Goal: Task Accomplishment & Management: Use online tool/utility

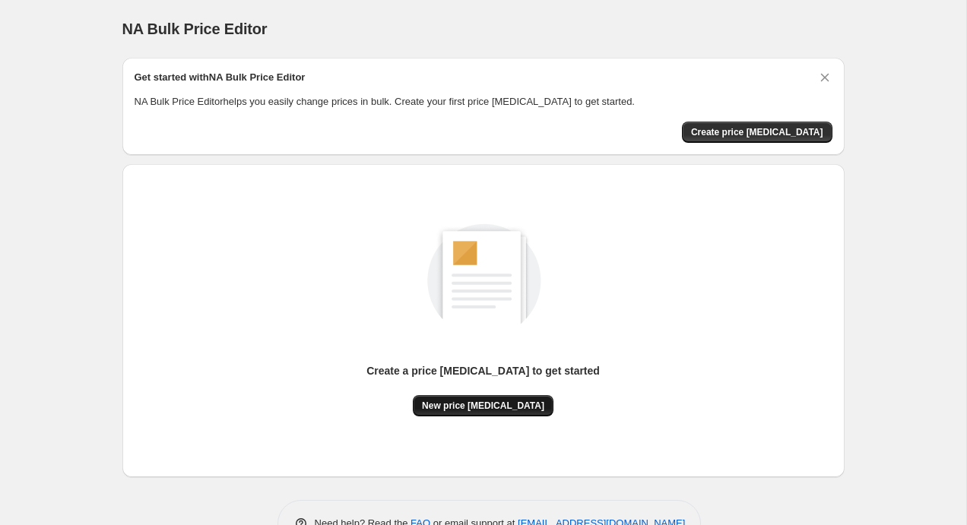
click at [488, 404] on span "New price change job" at bounding box center [483, 406] width 122 height 12
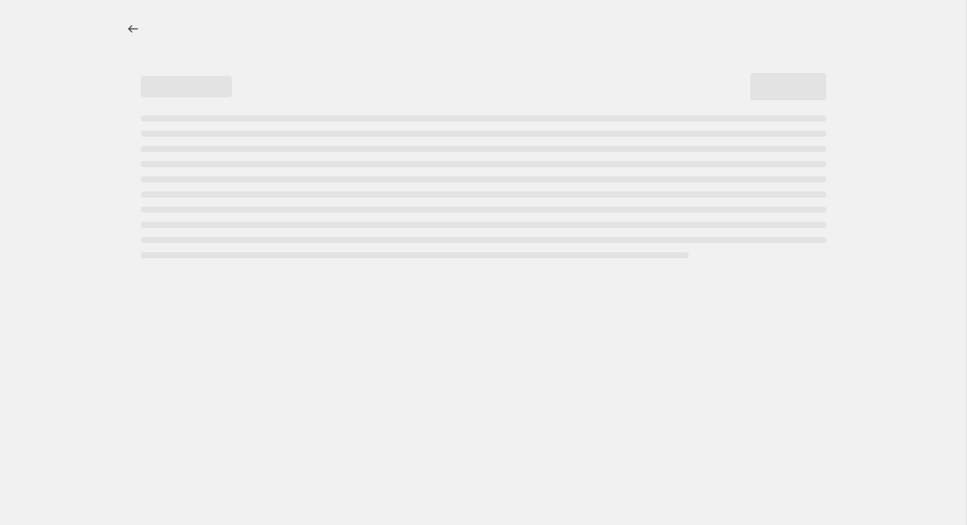
select select "percentage"
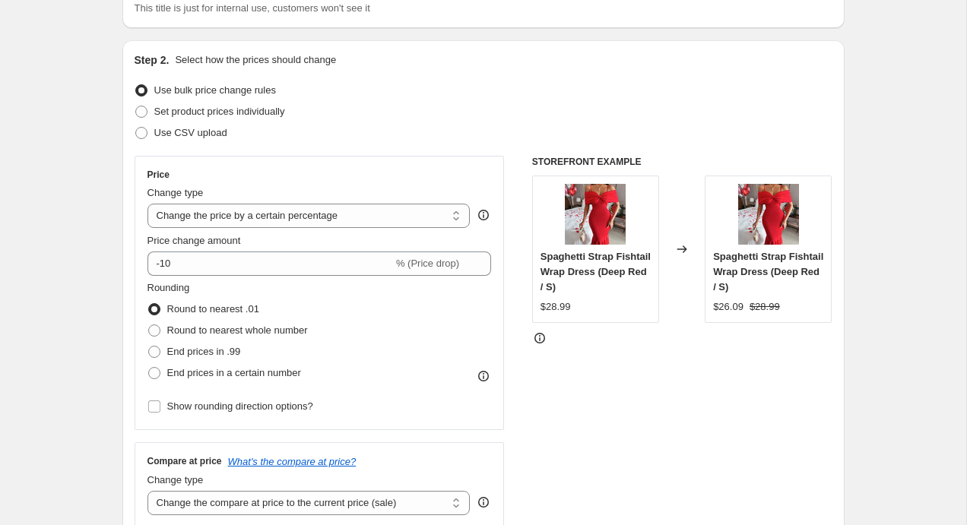
scroll to position [125, 0]
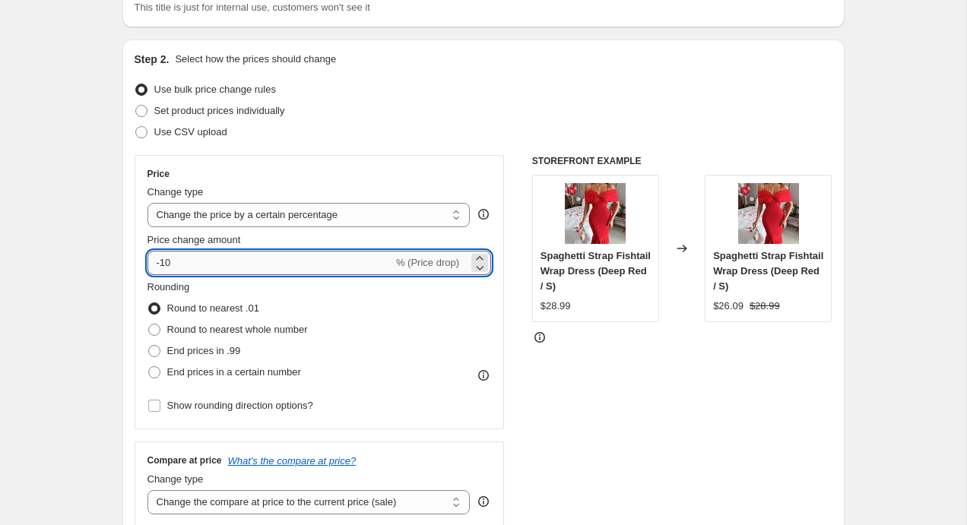
click at [163, 262] on input "-10" at bounding box center [270, 263] width 246 height 24
type input "-20"
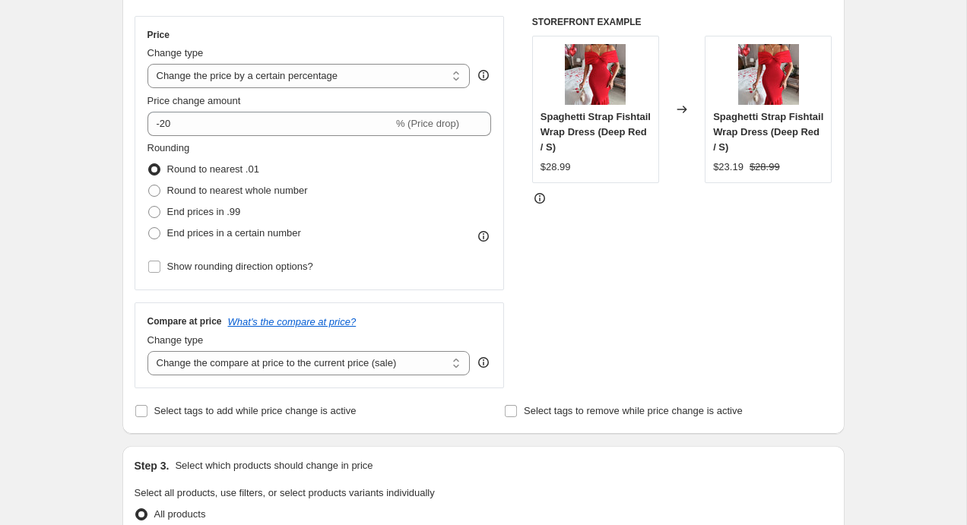
scroll to position [270, 0]
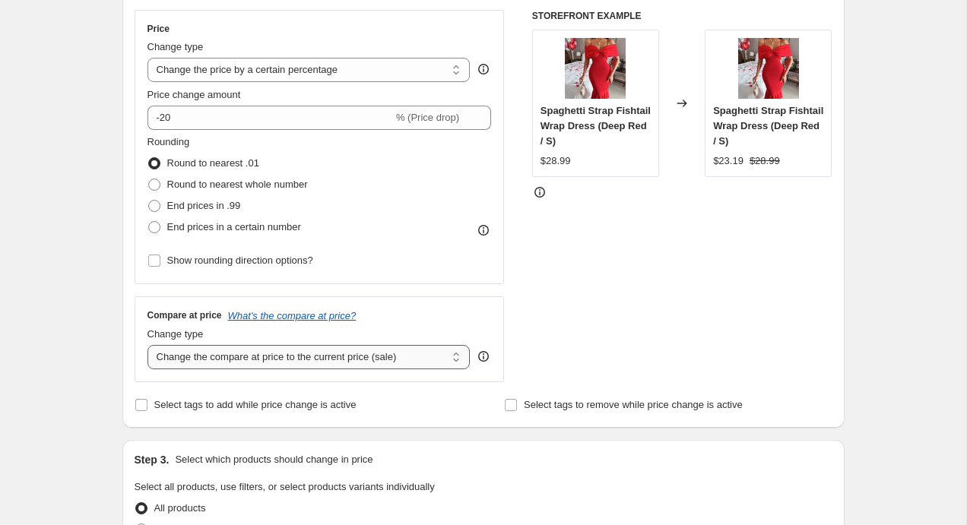
click at [235, 351] on select "Change the compare at price to the current price (sale) Change the compare at p…" at bounding box center [308, 357] width 323 height 24
select select "no_change"
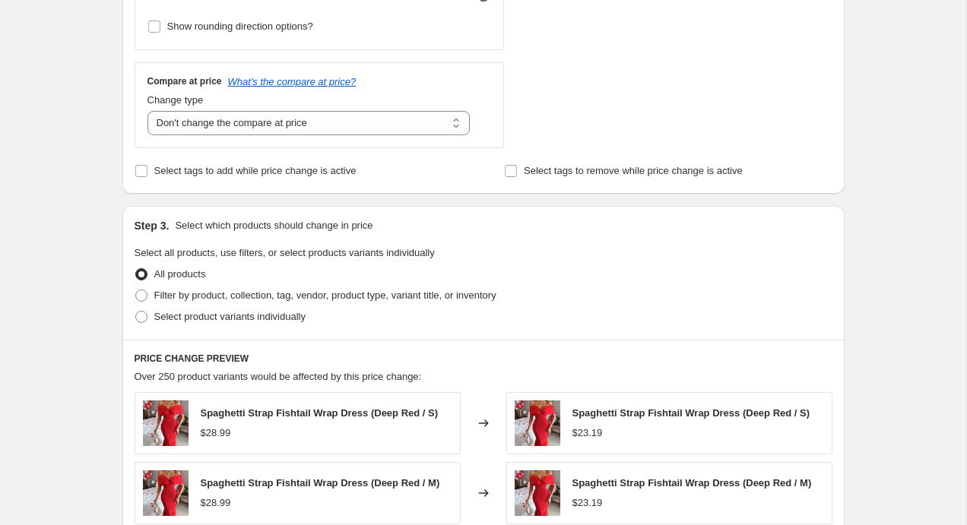
scroll to position [512, 0]
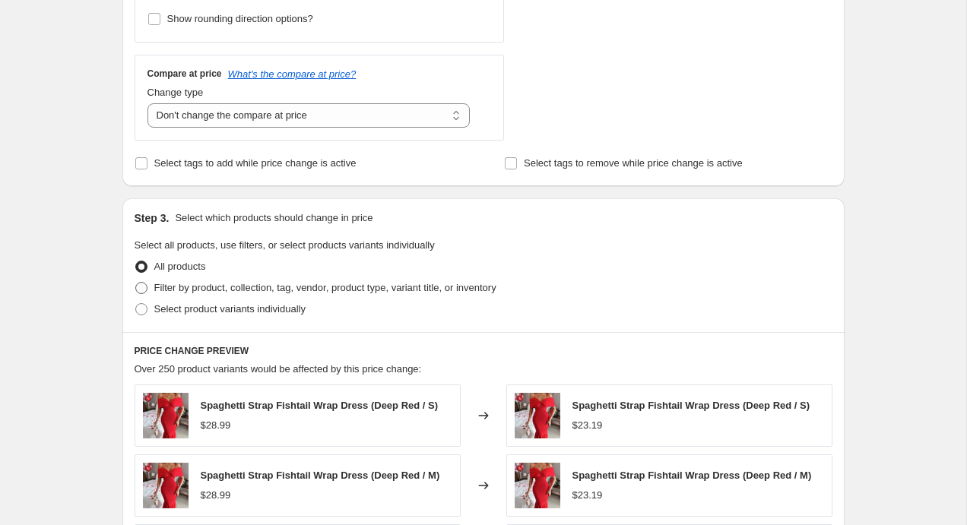
click at [223, 286] on span "Filter by product, collection, tag, vendor, product type, variant title, or inv…" at bounding box center [325, 287] width 342 height 11
click at [136, 283] on input "Filter by product, collection, tag, vendor, product type, variant title, or inv…" at bounding box center [135, 282] width 1 height 1
radio input "true"
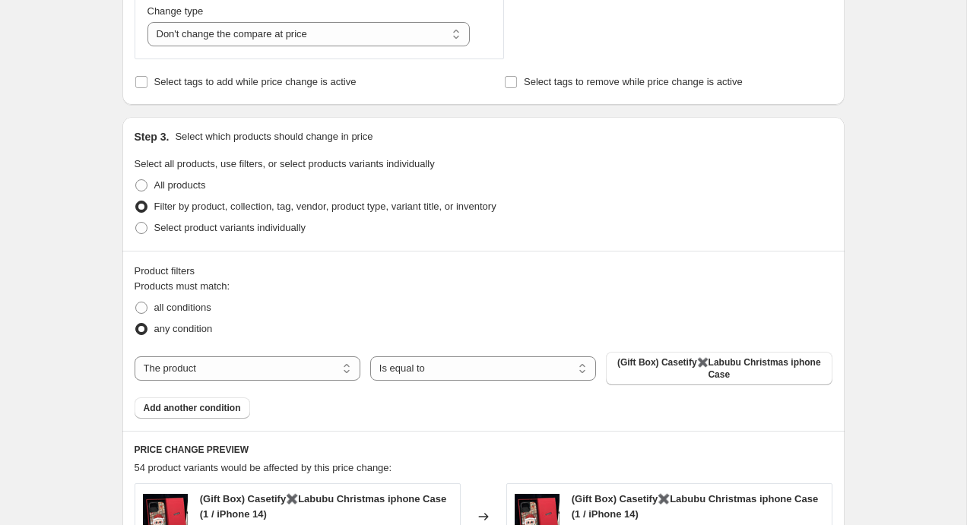
scroll to position [619, 0]
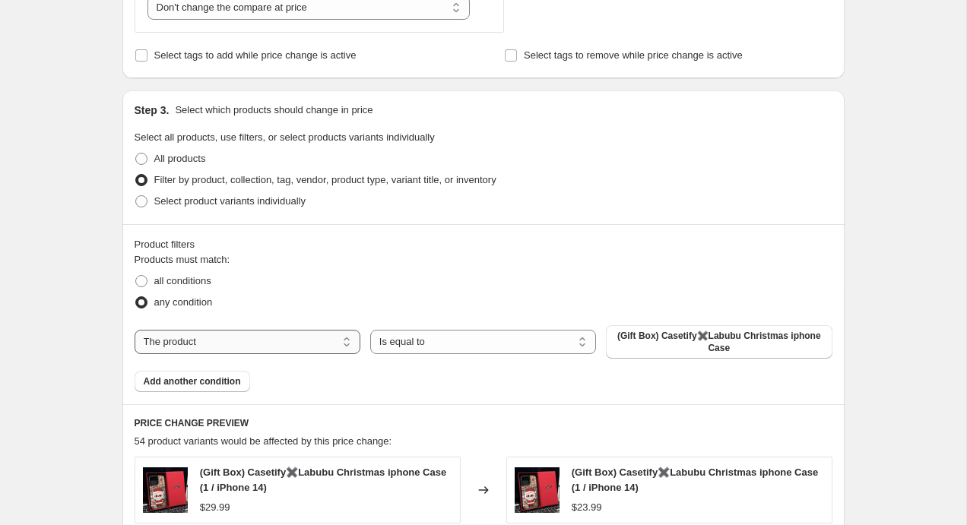
click at [303, 346] on select "The product The product's collection The product's tag The product's vendor The…" at bounding box center [248, 342] width 226 height 24
select select "collection"
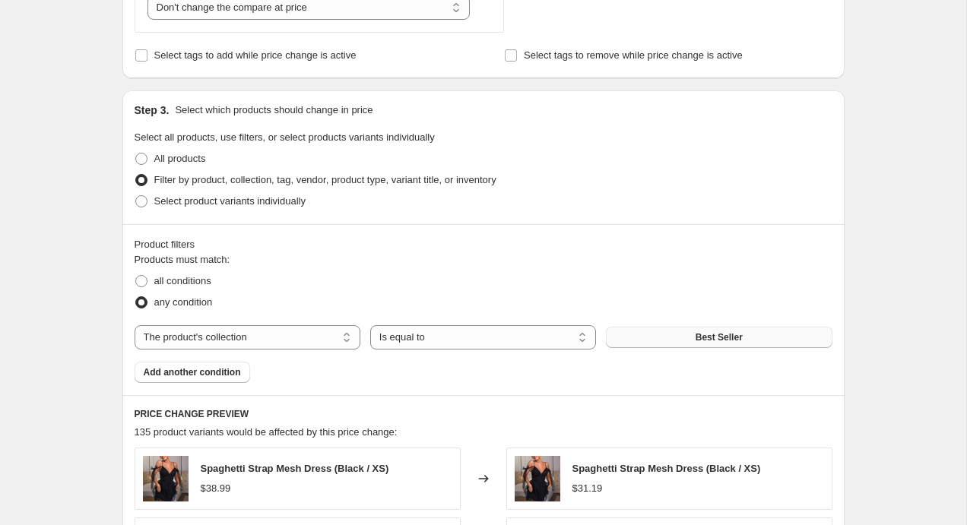
click at [699, 338] on span "Best Seller" at bounding box center [718, 337] width 47 height 12
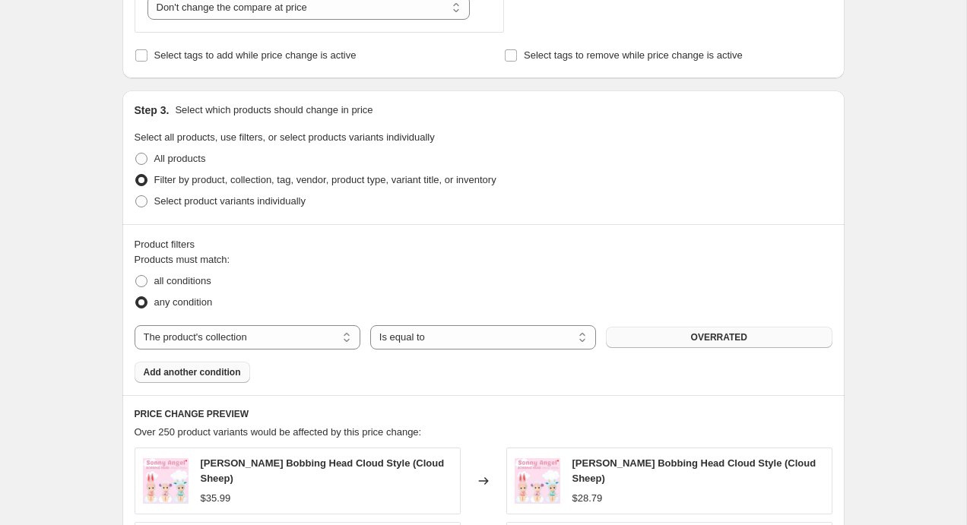
click at [213, 367] on span "Add another condition" at bounding box center [192, 372] width 97 height 12
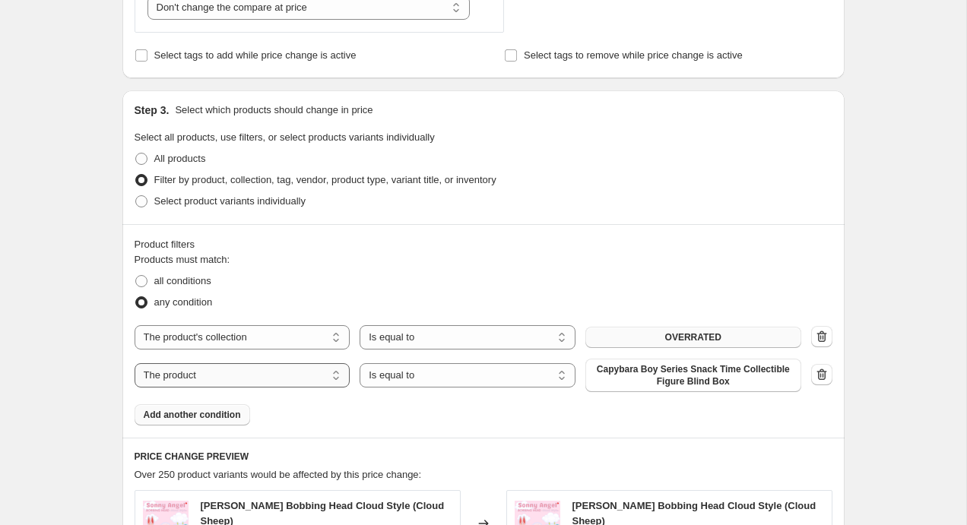
click at [269, 379] on select "The product The product's collection The product's tag The product's vendor The…" at bounding box center [243, 375] width 216 height 24
select select "collection"
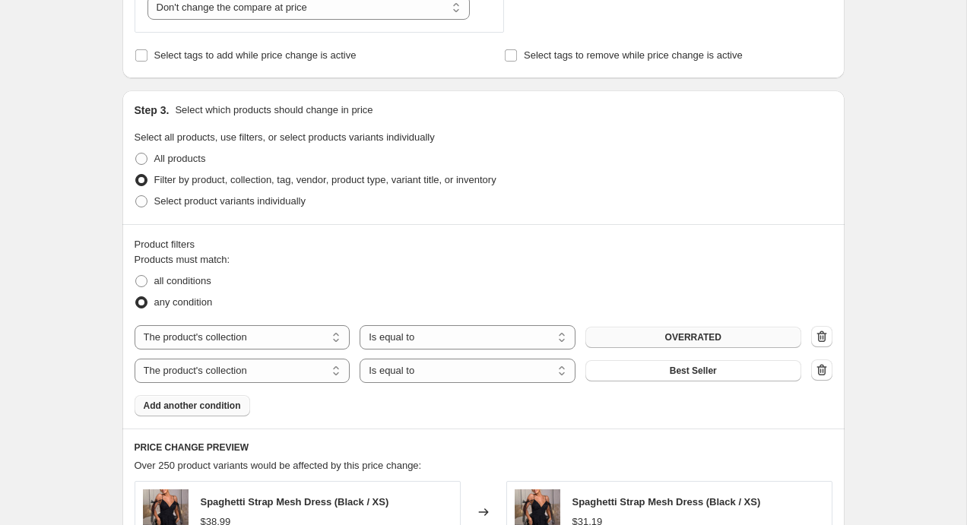
click at [690, 369] on span "Best Seller" at bounding box center [693, 371] width 47 height 12
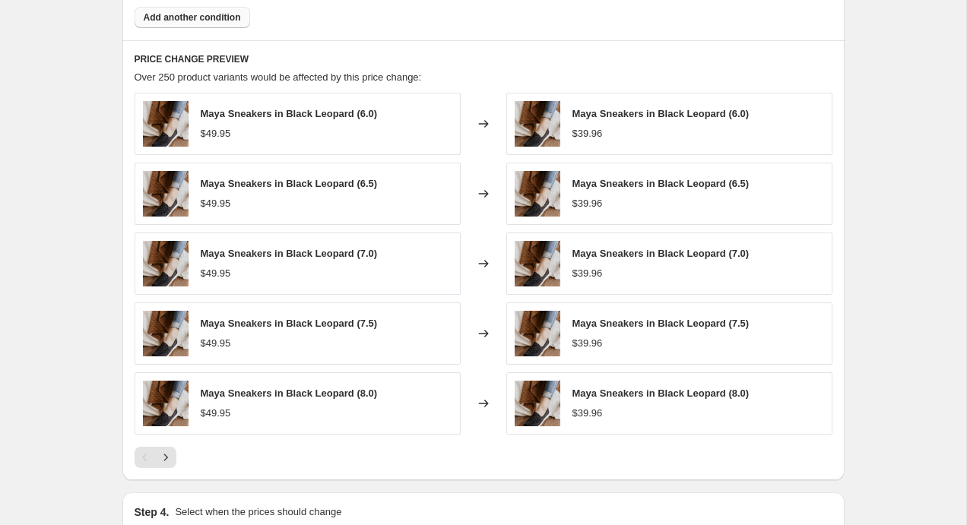
scroll to position [1199, 0]
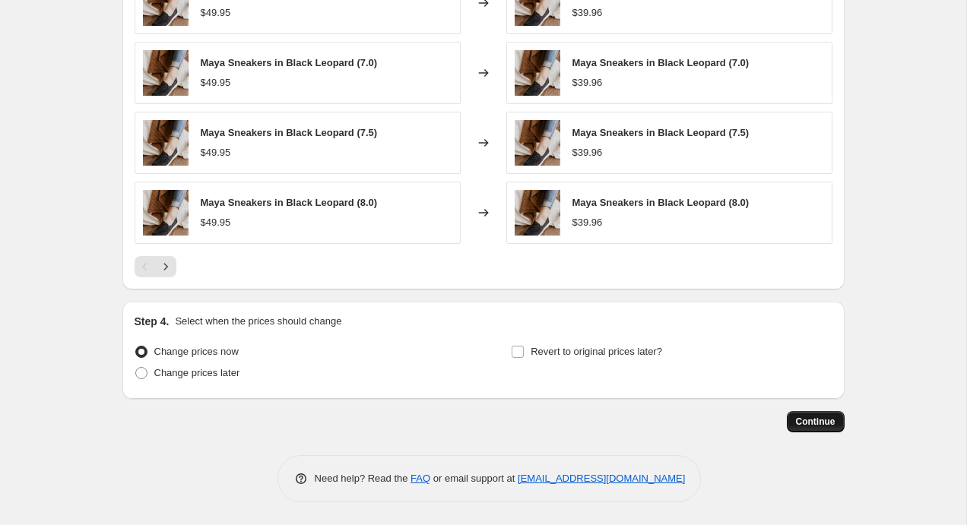
click at [804, 423] on span "Continue" at bounding box center [816, 422] width 40 height 12
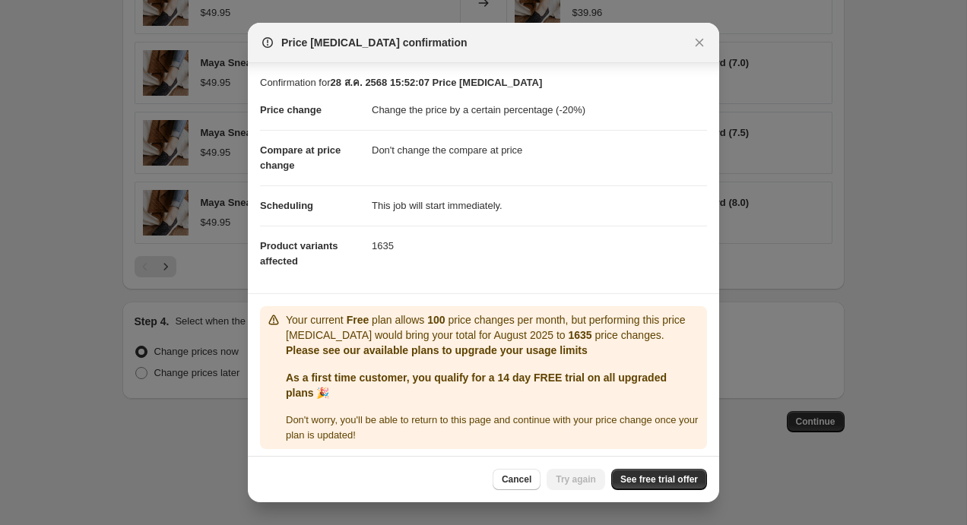
scroll to position [5, 0]
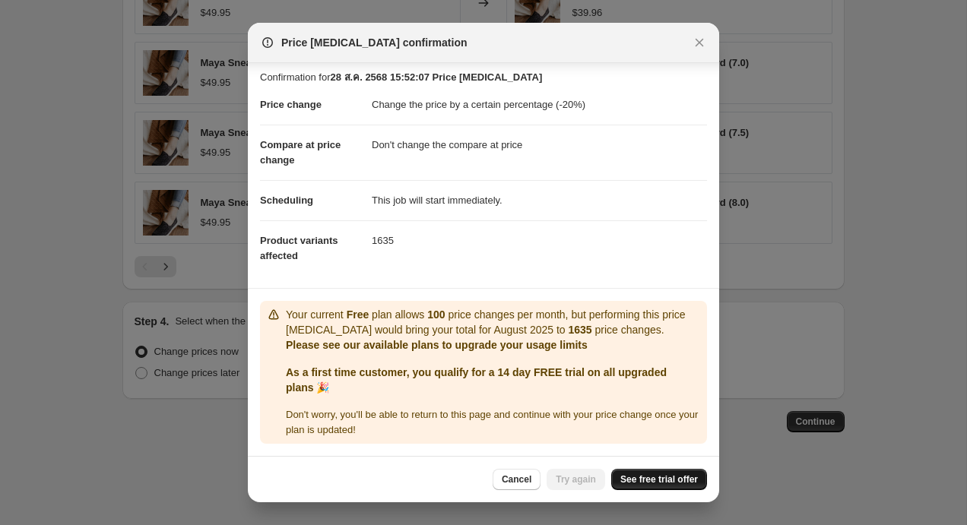
click at [648, 483] on span "See free trial offer" at bounding box center [659, 480] width 78 height 12
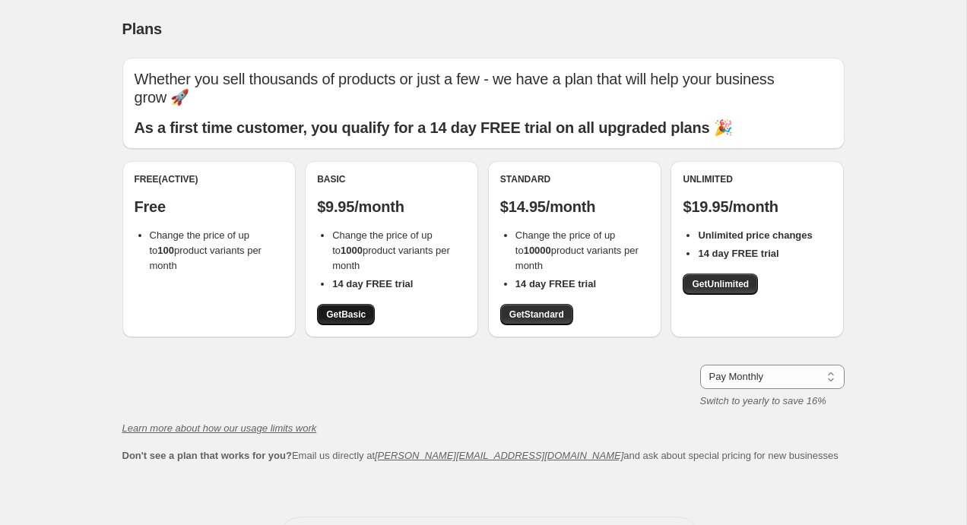
click at [366, 309] on span "Get Basic" at bounding box center [346, 315] width 40 height 12
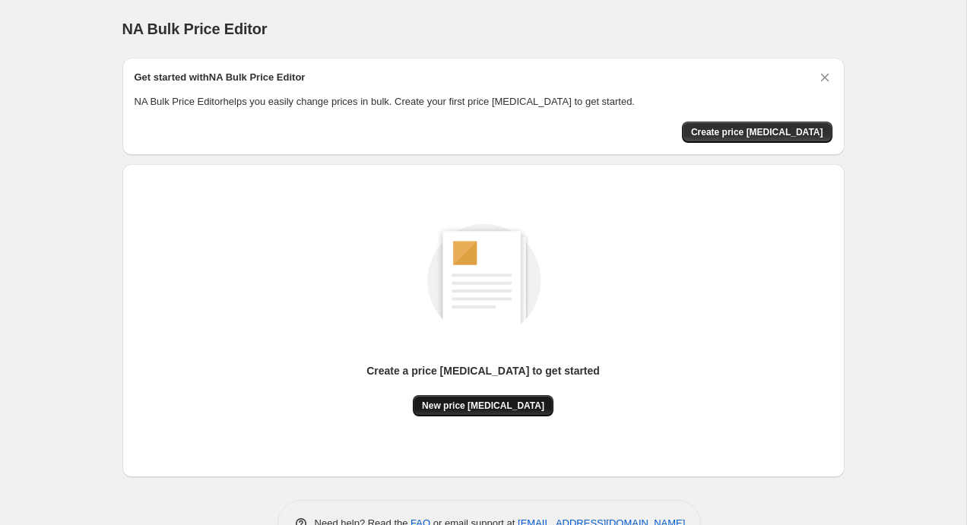
click at [503, 401] on span "New price change job" at bounding box center [483, 406] width 122 height 12
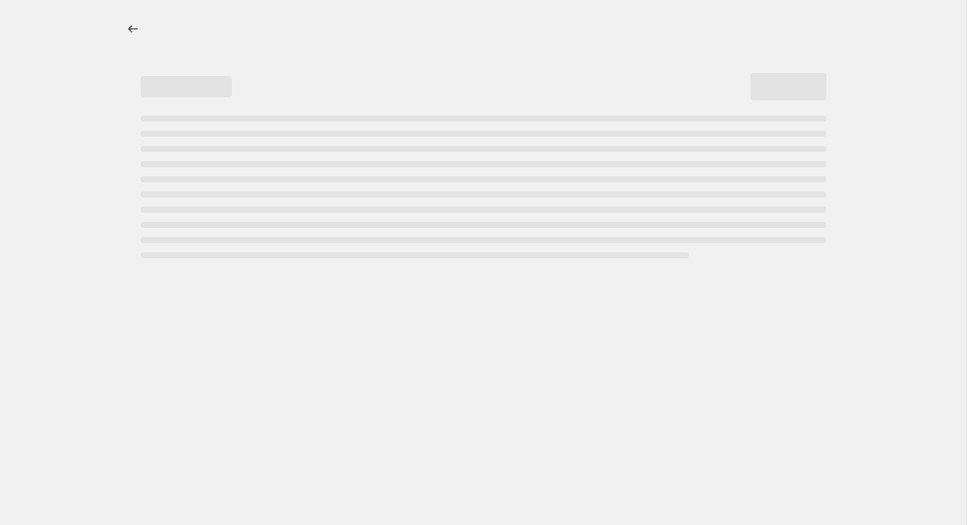
select select "percentage"
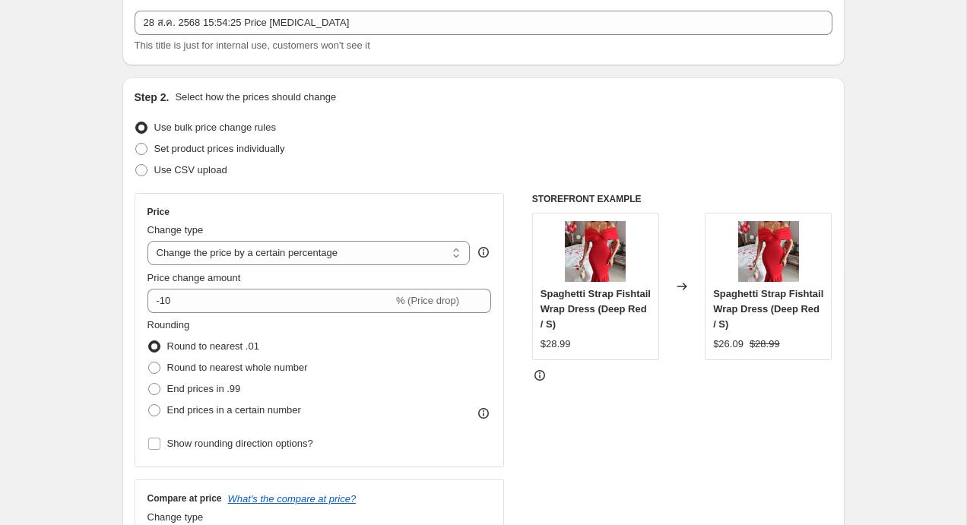
scroll to position [90, 0]
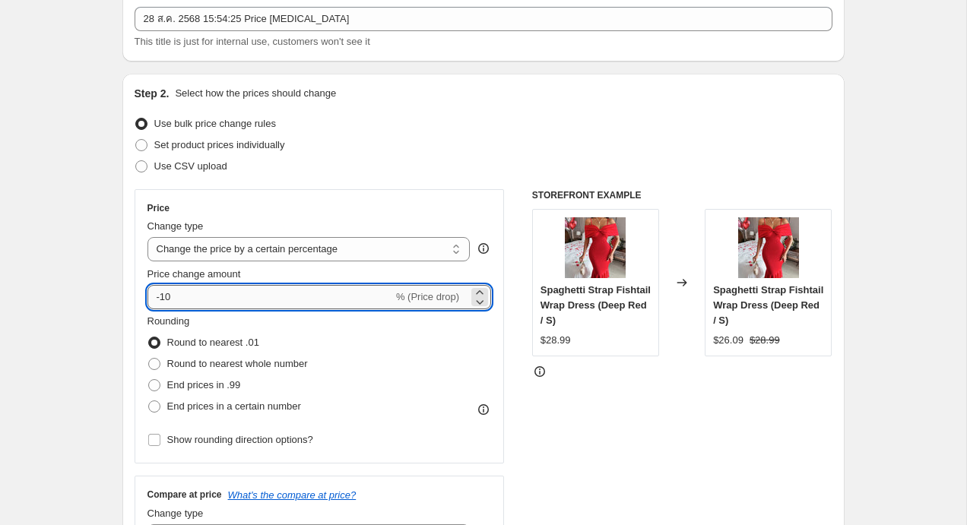
click at [196, 299] on input "-10" at bounding box center [270, 297] width 246 height 24
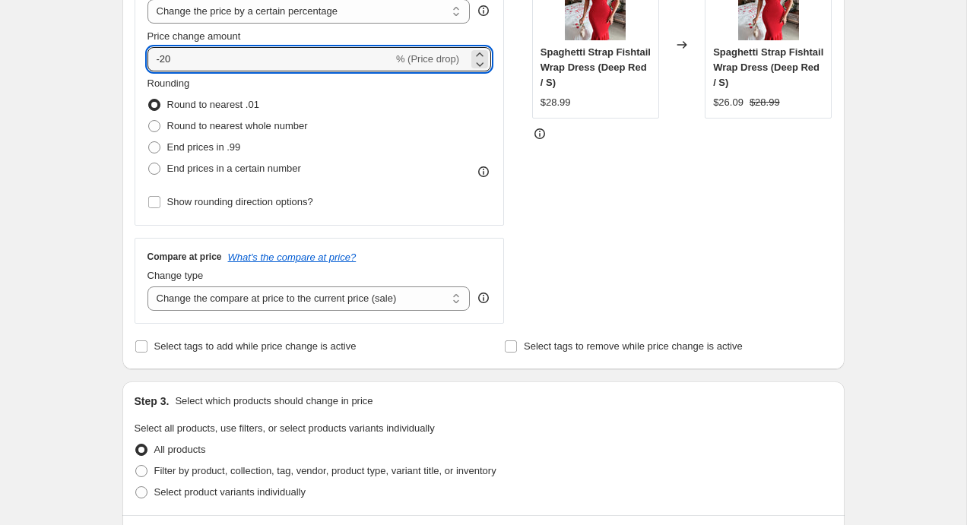
scroll to position [407, 0]
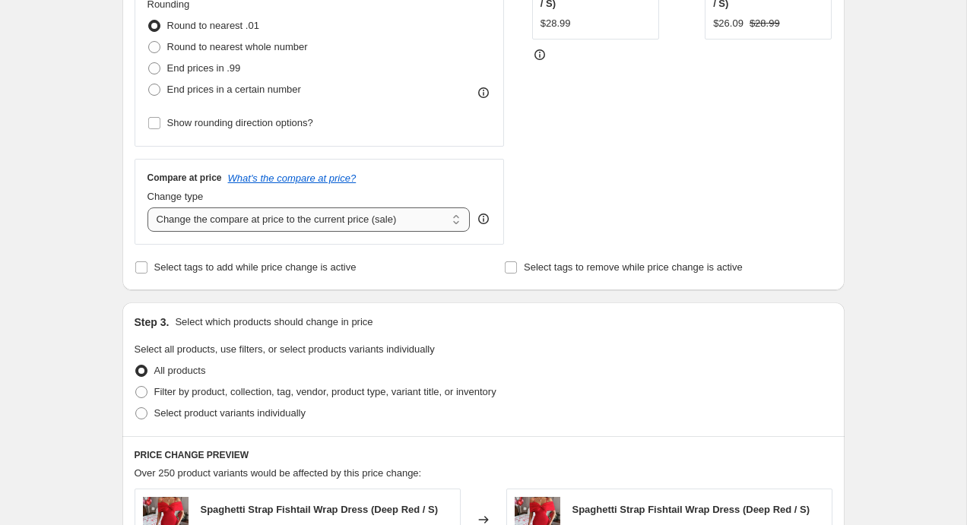
type input "-20"
click at [226, 216] on select "Change the compare at price to the current price (sale) Change the compare at p…" at bounding box center [308, 220] width 323 height 24
select select "no_change"
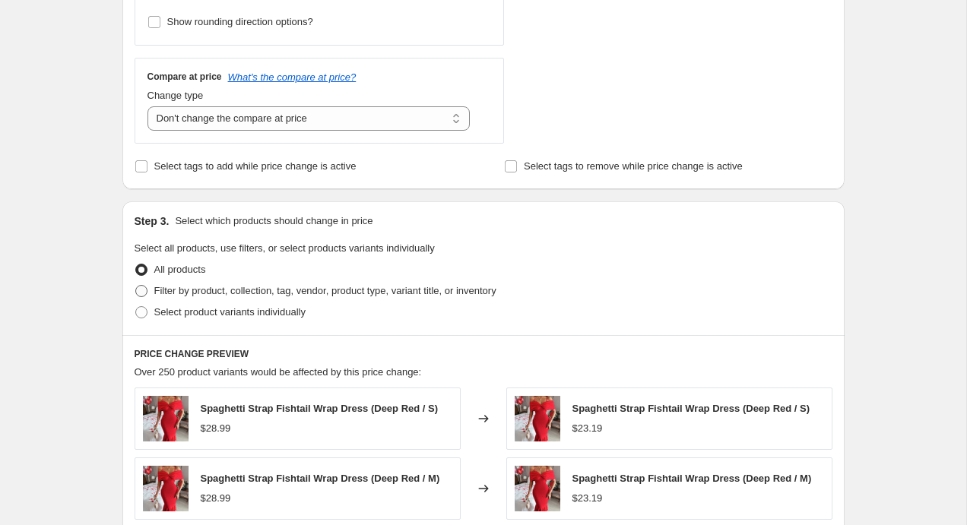
scroll to position [511, 0]
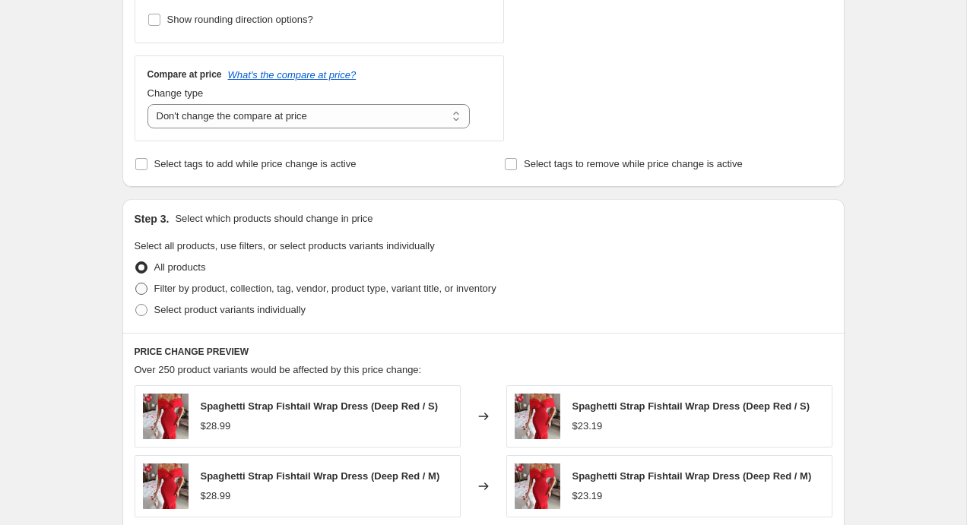
click at [239, 293] on span "Filter by product, collection, tag, vendor, product type, variant title, or inv…" at bounding box center [325, 288] width 342 height 11
click at [136, 284] on input "Filter by product, collection, tag, vendor, product type, variant title, or inv…" at bounding box center [135, 283] width 1 height 1
radio input "true"
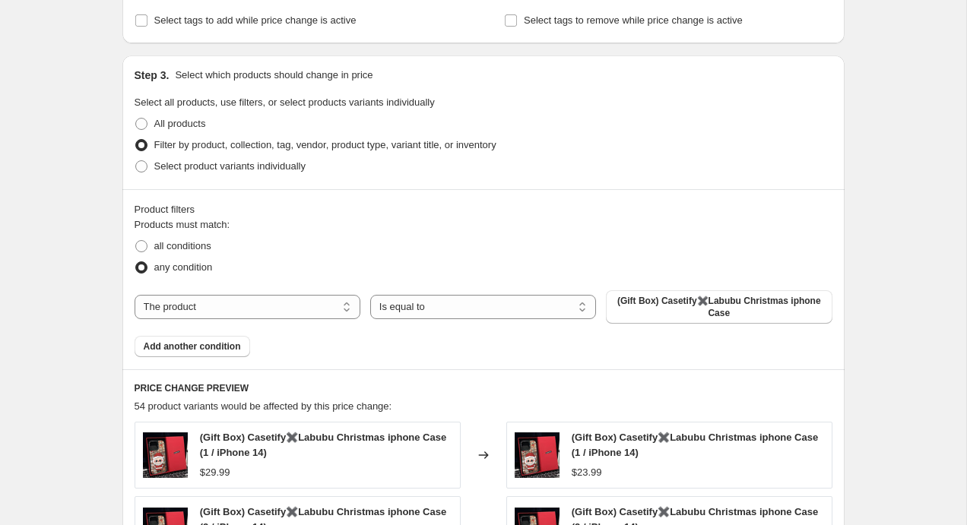
scroll to position [656, 0]
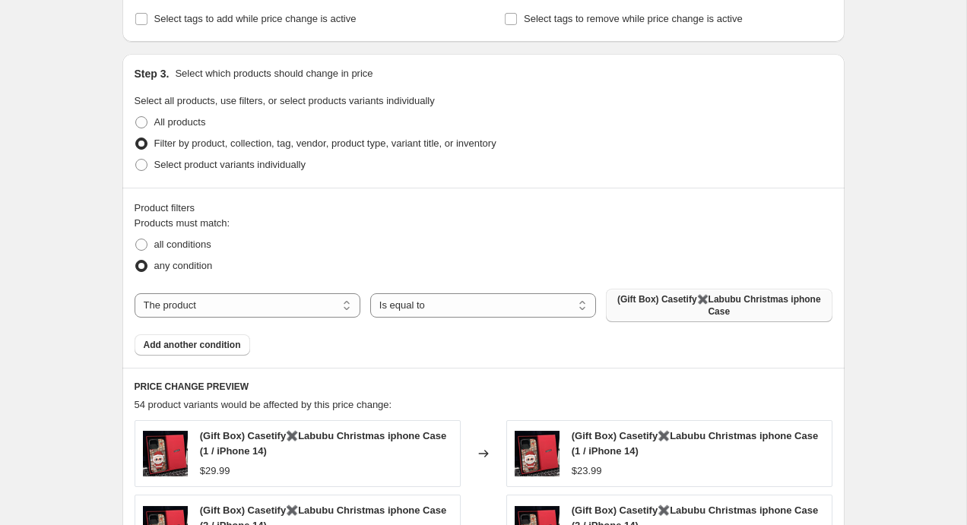
click at [669, 306] on span "(Gift Box) Casetify✖️Labubu Christmas iphone Case" at bounding box center [719, 305] width 208 height 24
click at [202, 294] on select "The product The product's collection The product's tag The product's vendor The…" at bounding box center [248, 305] width 226 height 24
select select "collection"
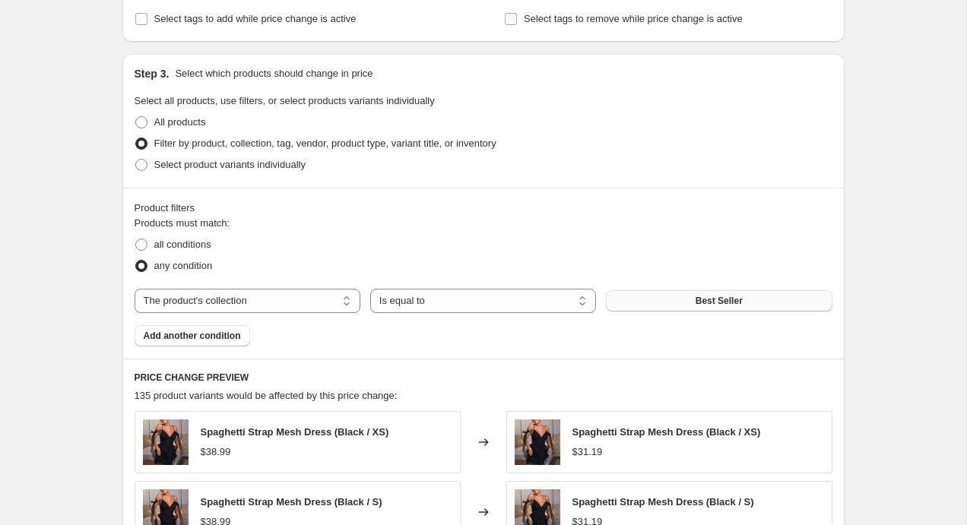
click at [647, 302] on button "Best Seller" at bounding box center [719, 300] width 226 height 21
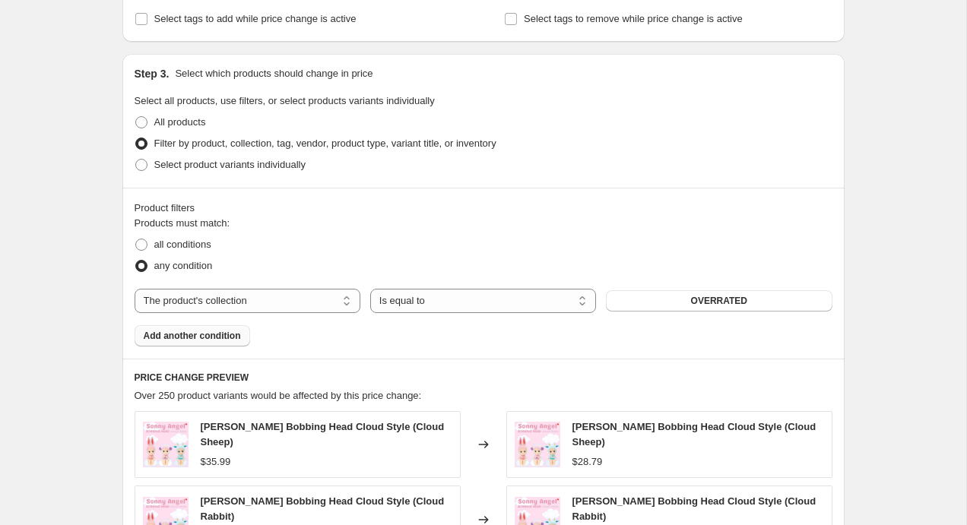
click at [202, 335] on span "Add another condition" at bounding box center [192, 336] width 97 height 12
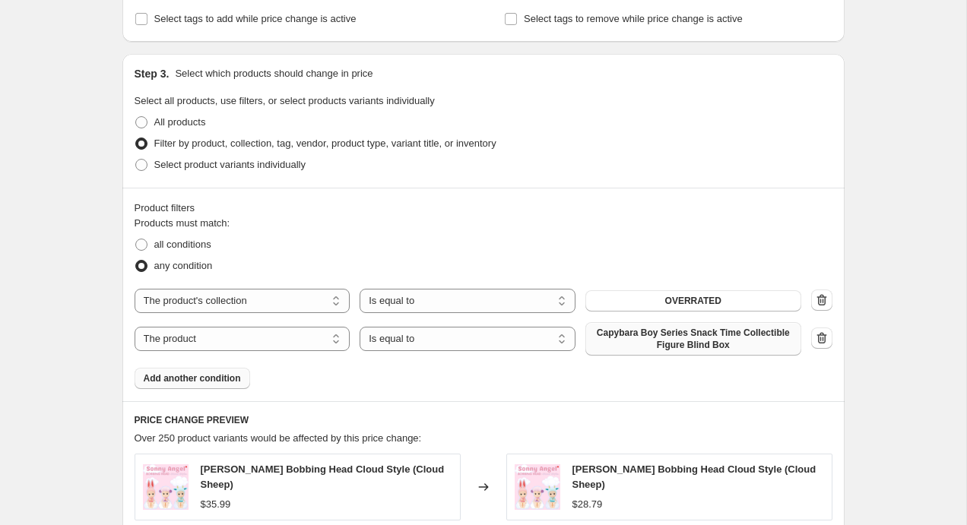
click at [725, 341] on span "Capybara Boy Series Snack Time Collectible Figure Blind Box" at bounding box center [693, 339] width 198 height 24
click at [260, 328] on select "The product The product's collection The product's tag The product's vendor The…" at bounding box center [243, 339] width 216 height 24
select select "collection"
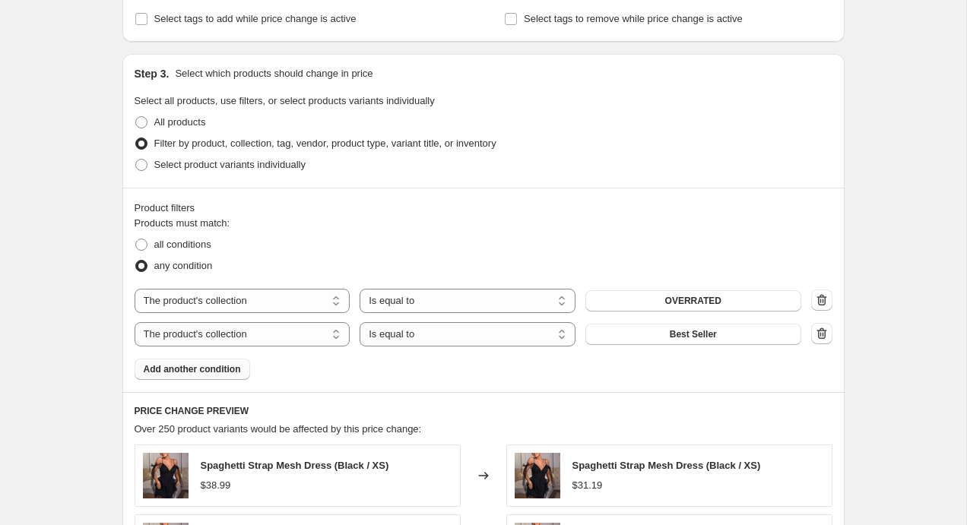
click at [714, 337] on span "Best Seller" at bounding box center [693, 334] width 47 height 12
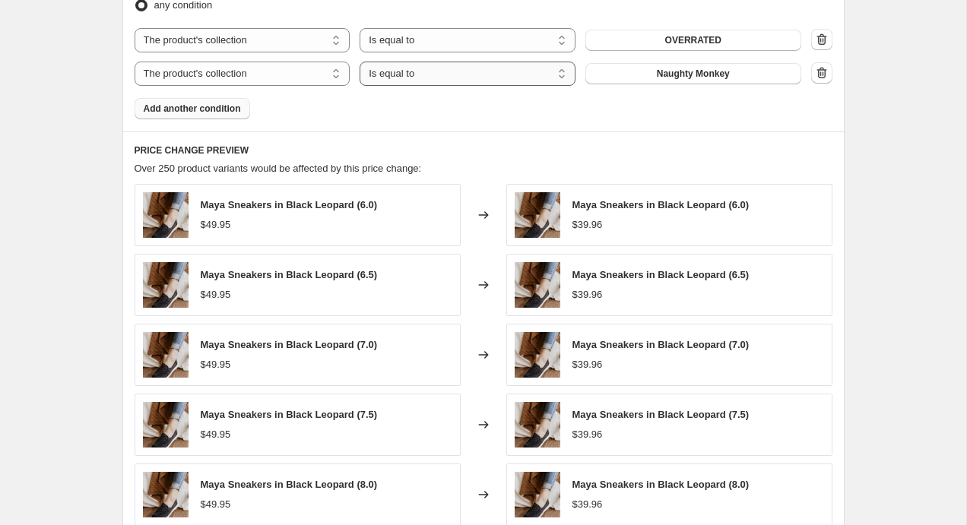
scroll to position [1199, 0]
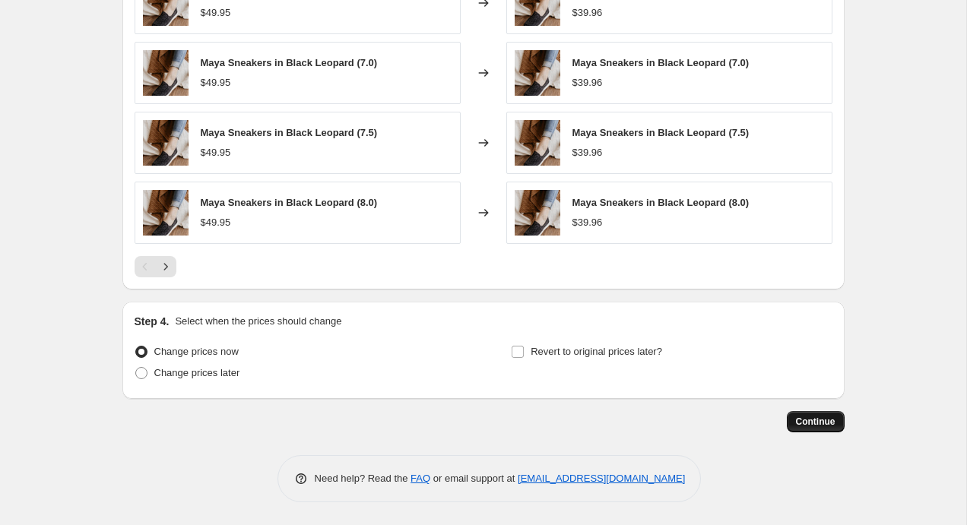
click at [832, 429] on button "Continue" at bounding box center [816, 421] width 58 height 21
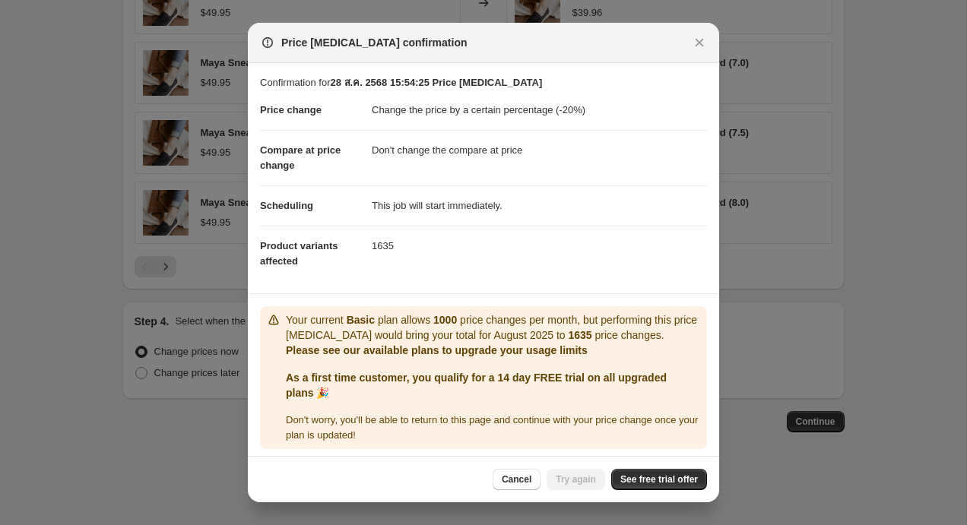
scroll to position [5, 0]
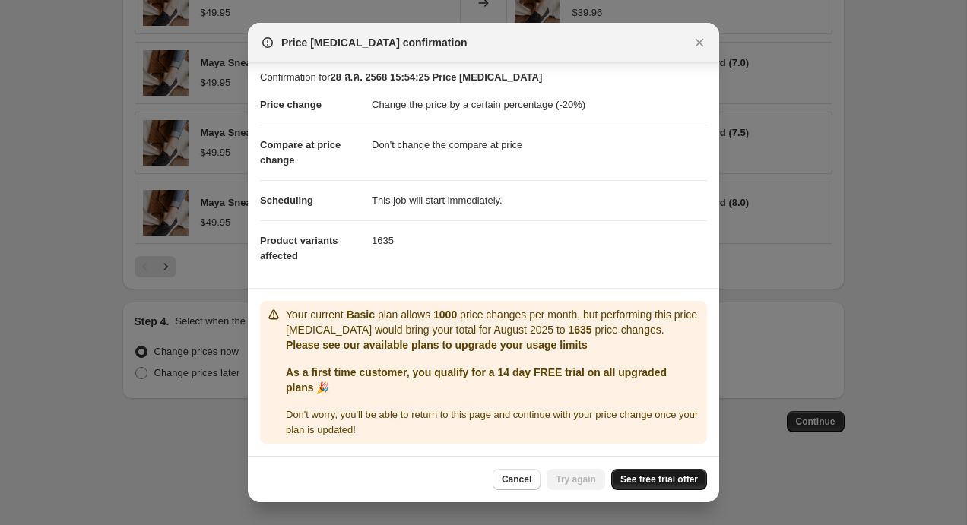
click at [649, 477] on span "See free trial offer" at bounding box center [659, 480] width 78 height 12
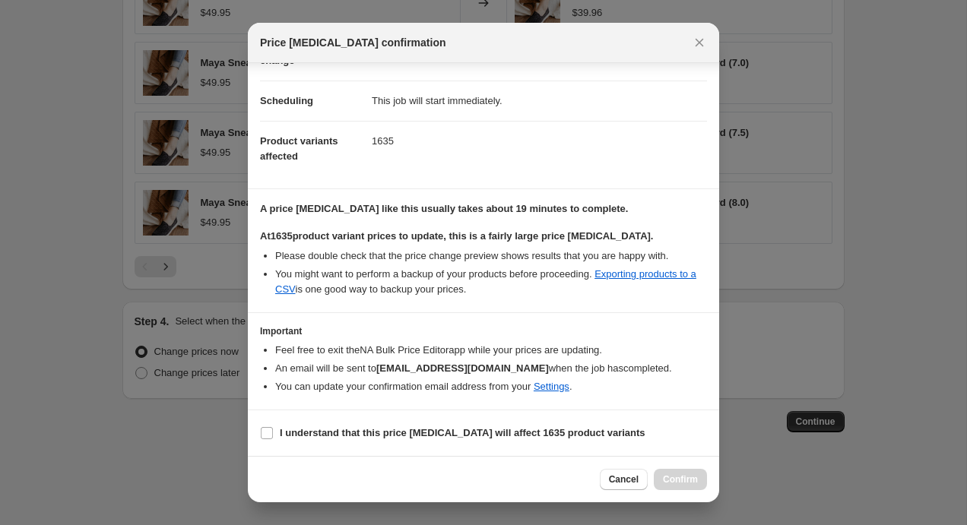
scroll to position [105, 0]
click at [392, 426] on span "I understand that this price change job will affect 1635 product variants" at bounding box center [463, 433] width 366 height 15
click at [273, 427] on input "I understand that this price change job will affect 1635 product variants" at bounding box center [267, 433] width 12 height 12
checkbox input "true"
click at [673, 480] on span "Confirm" at bounding box center [680, 480] width 35 height 12
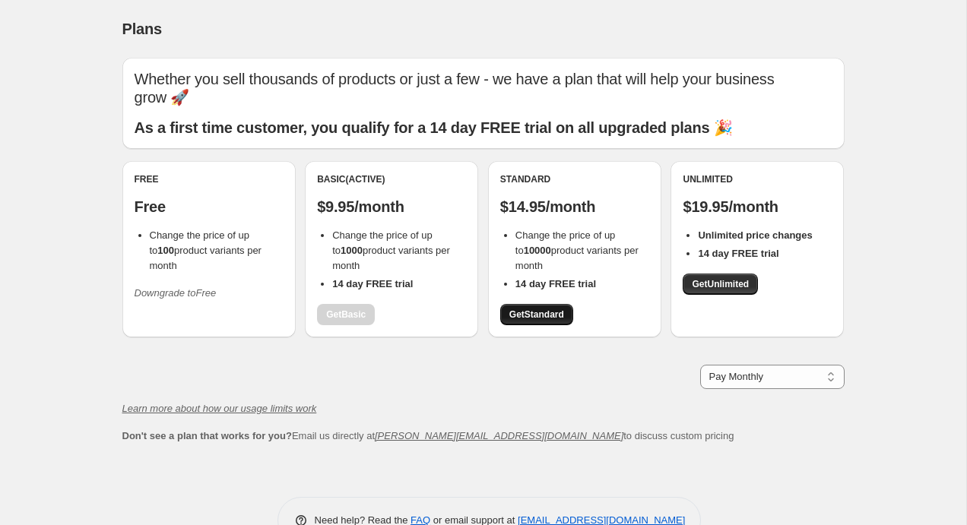
click at [537, 309] on span "Get Standard" at bounding box center [536, 315] width 55 height 12
